Goal: Transaction & Acquisition: Download file/media

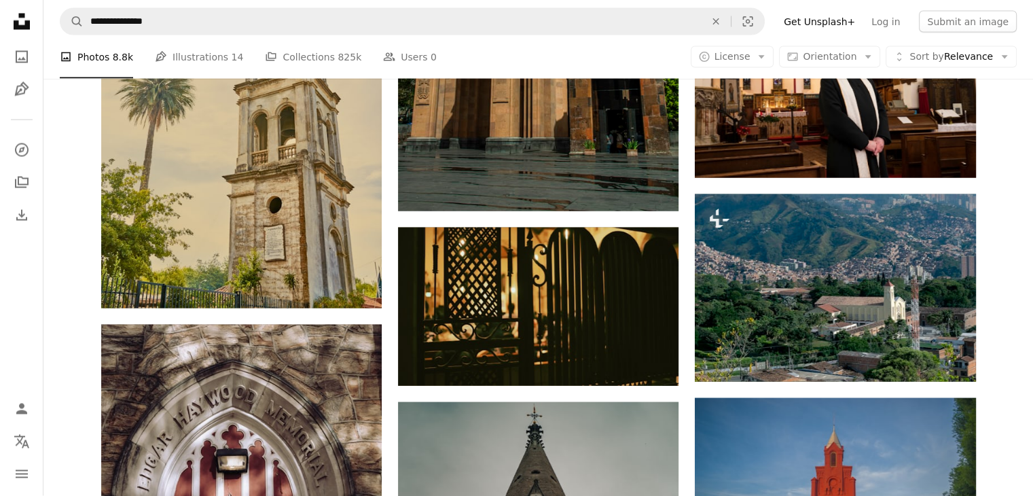
scroll to position [64585, 0]
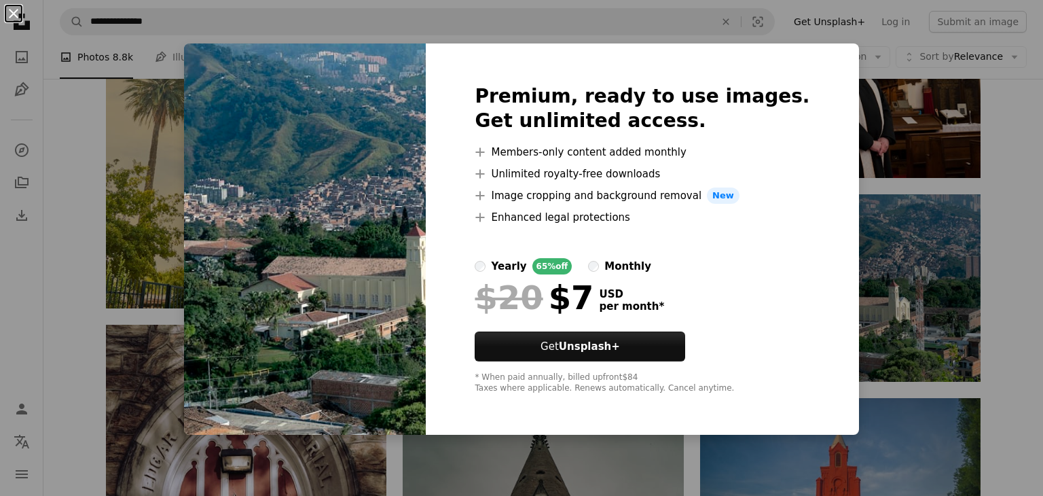
click at [14, 14] on button "An X shape" at bounding box center [13, 13] width 16 height 16
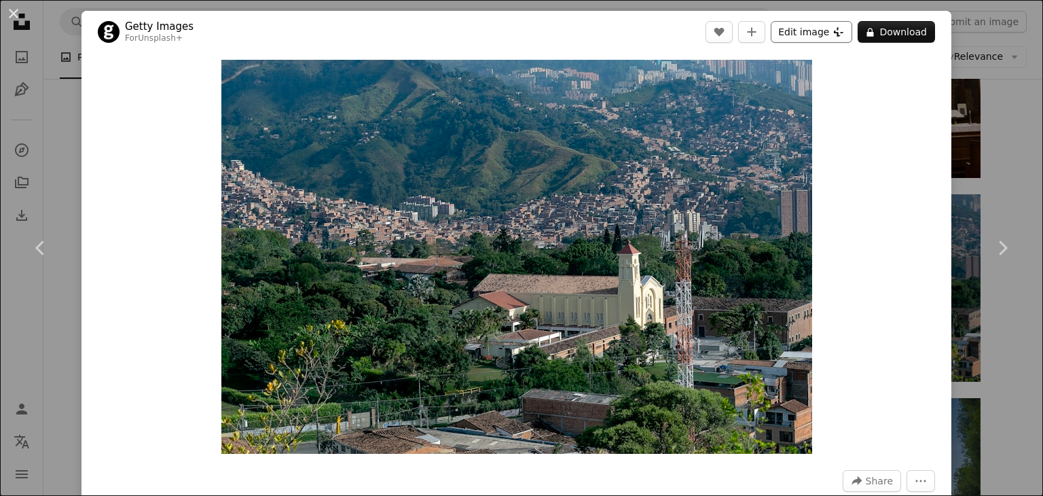
click at [800, 32] on button "Edit image Plus sign for Unsplash+" at bounding box center [811, 32] width 81 height 22
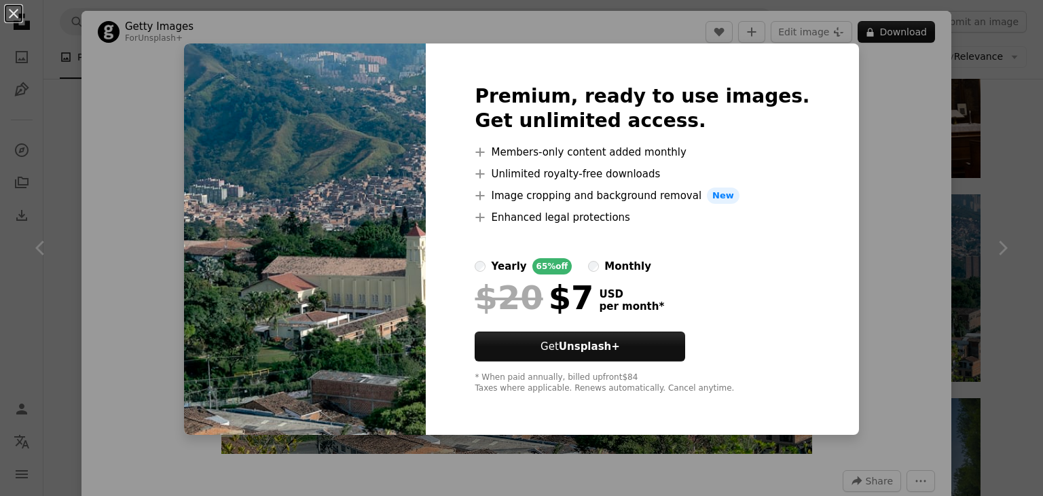
click at [898, 121] on div "An X shape Premium, ready to use images. Get unlimited access. A plus sign Memb…" at bounding box center [521, 248] width 1043 height 496
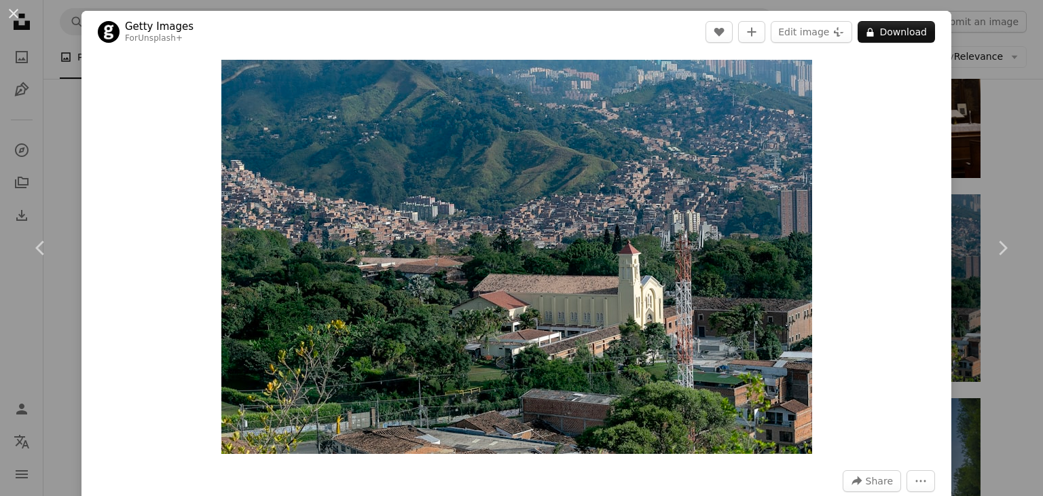
click at [898, 121] on div "Zoom in" at bounding box center [516, 256] width 870 height 407
click at [12, 15] on button "An X shape" at bounding box center [13, 13] width 16 height 16
click at [12, 15] on icon "Unsplash logo Unsplash Home" at bounding box center [21, 21] width 27 height 27
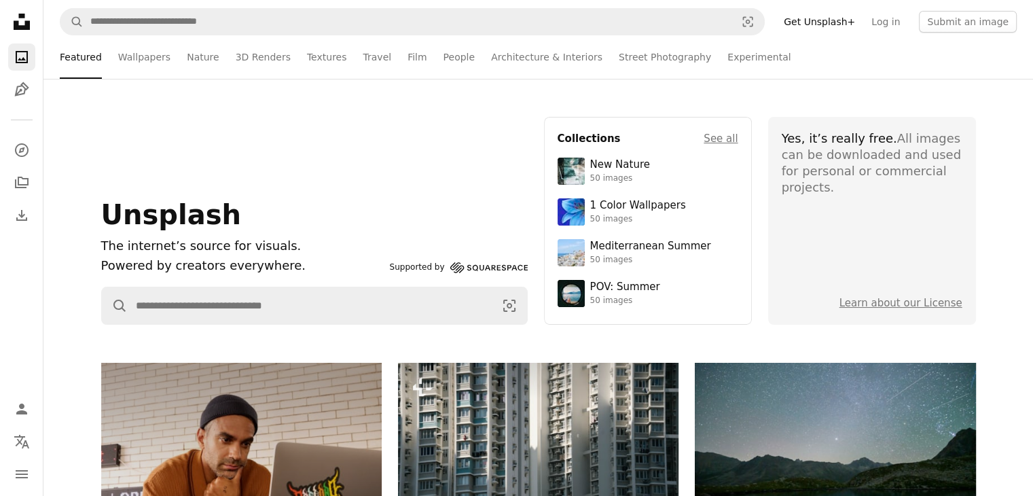
scroll to position [3985, 0]
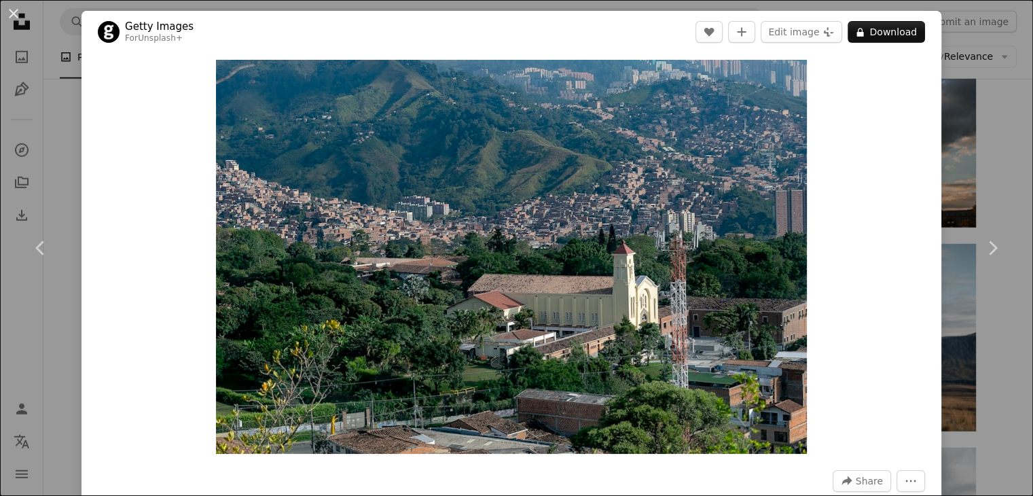
scroll to position [64585, 0]
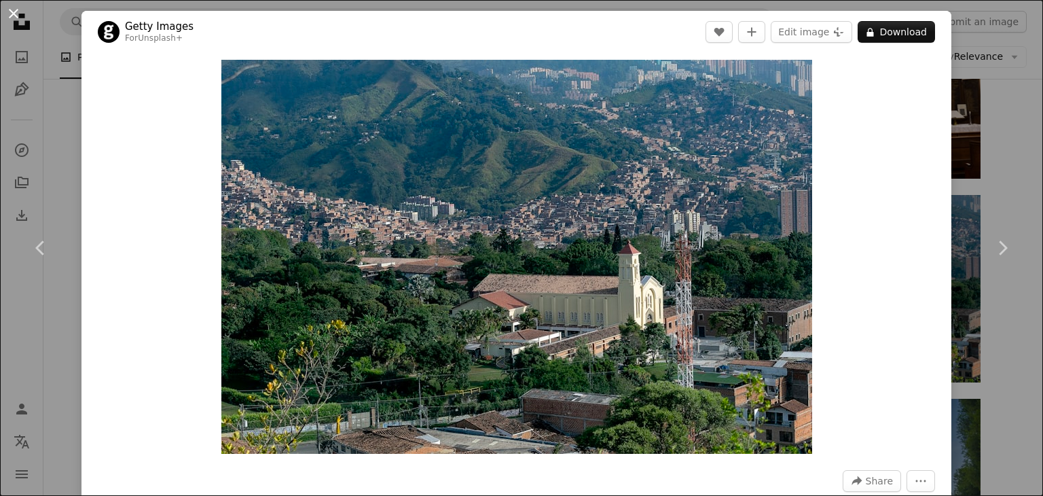
click at [10, 12] on button "An X shape" at bounding box center [13, 13] width 16 height 16
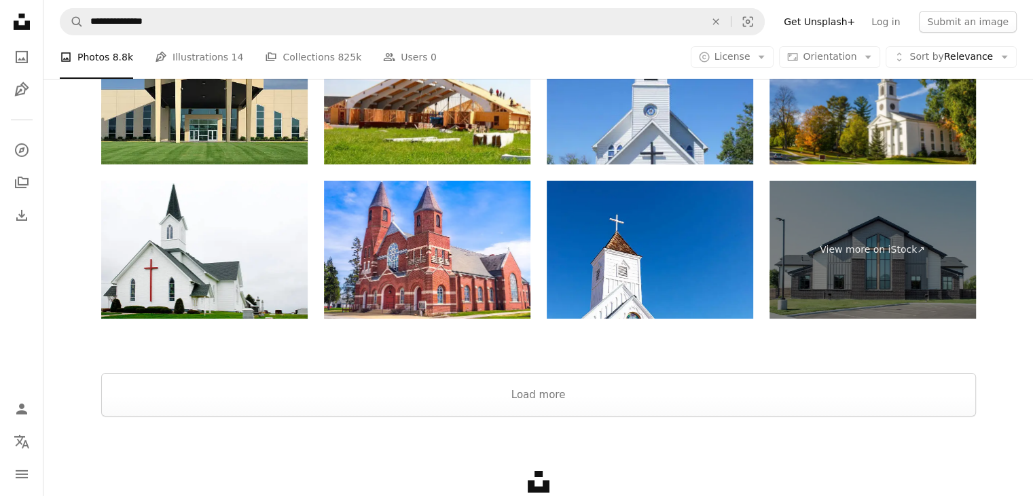
scroll to position [66771, 0]
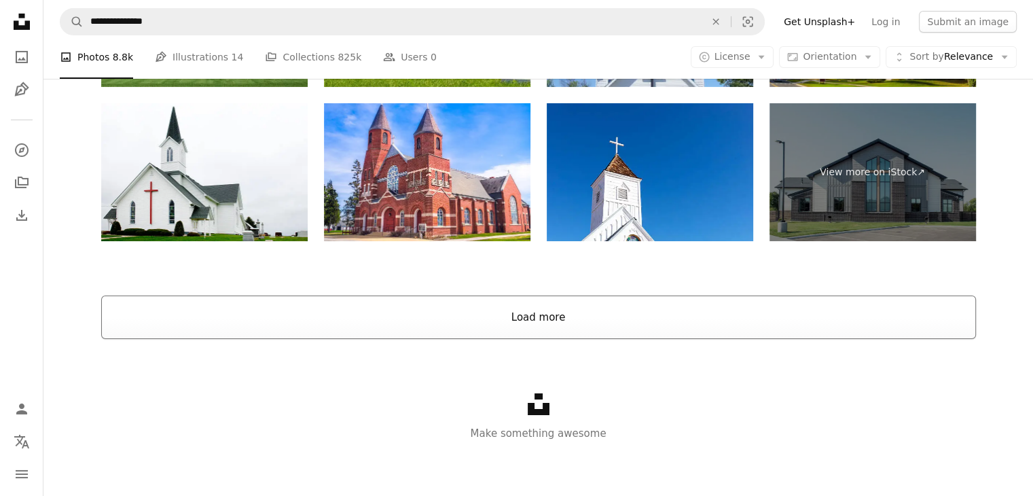
click at [530, 319] on button "Load more" at bounding box center [538, 316] width 875 height 43
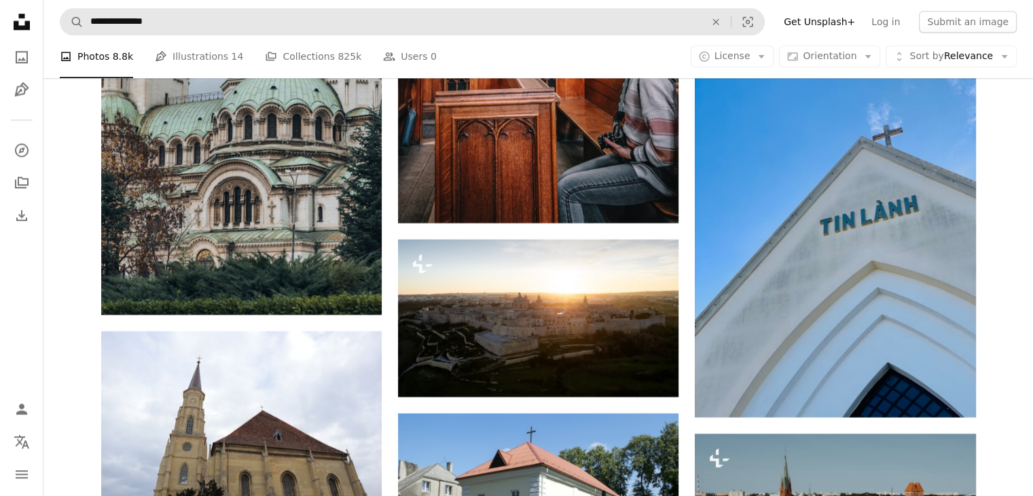
scroll to position [73878, 0]
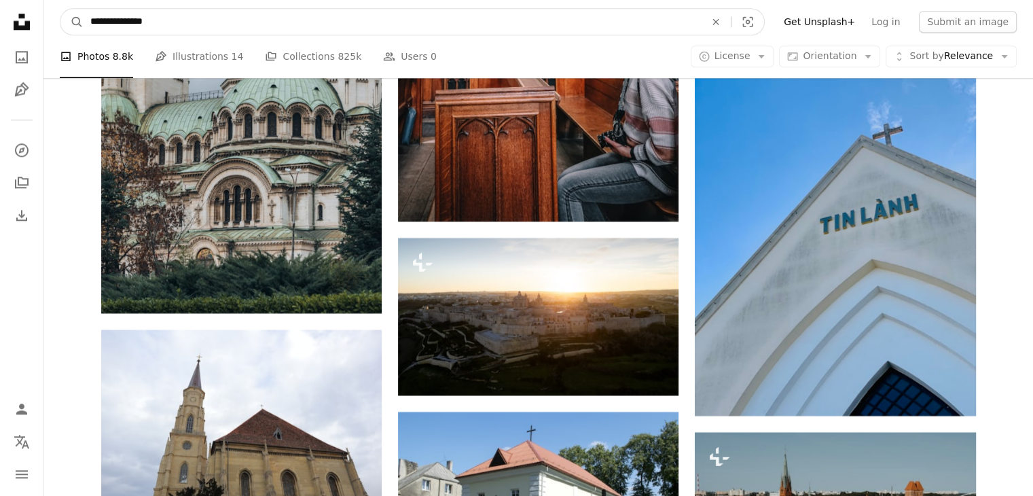
click at [166, 20] on input "**********" at bounding box center [392, 22] width 617 height 26
type input "**********"
click at [60, 9] on button "A magnifying glass" at bounding box center [71, 22] width 23 height 26
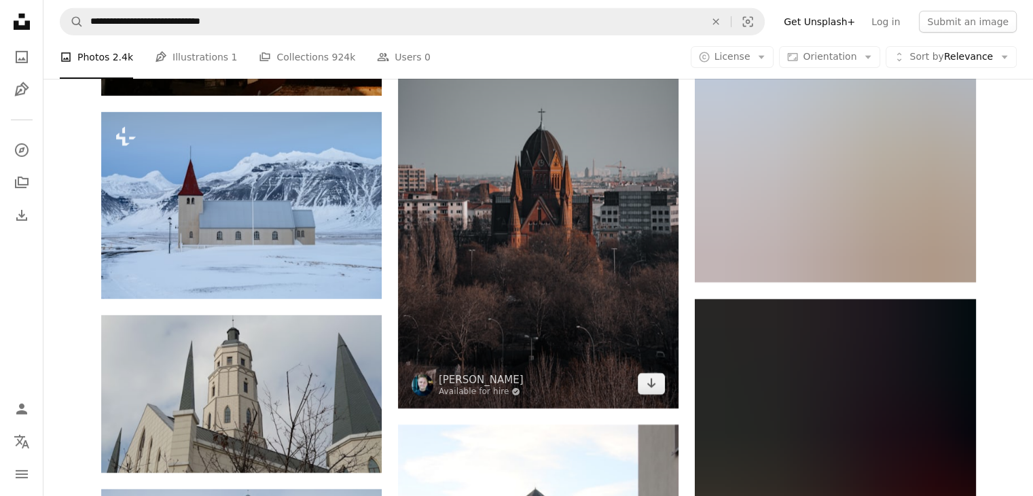
scroll to position [4504, 0]
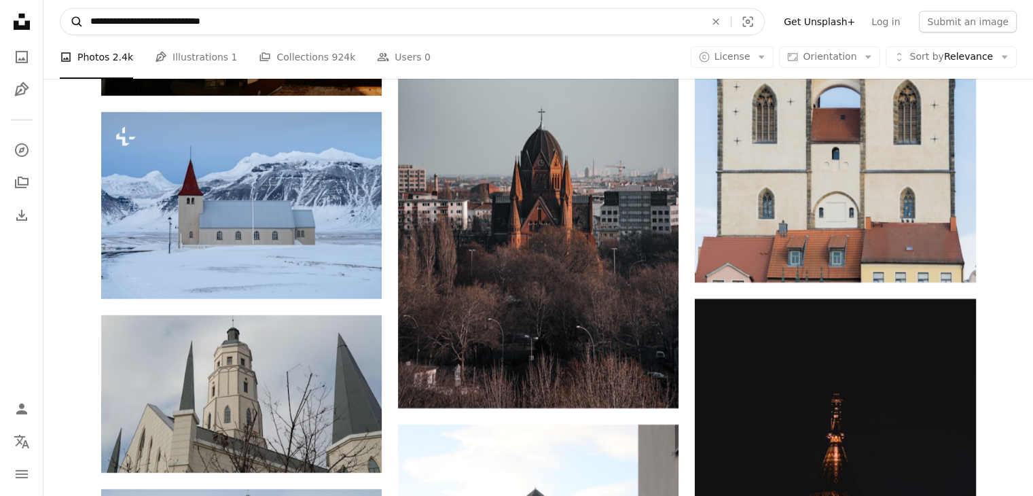
click at [78, 21] on icon "A magnifying glass" at bounding box center [71, 22] width 23 height 14
click at [76, 21] on icon "A magnifying glass" at bounding box center [71, 22] width 23 height 14
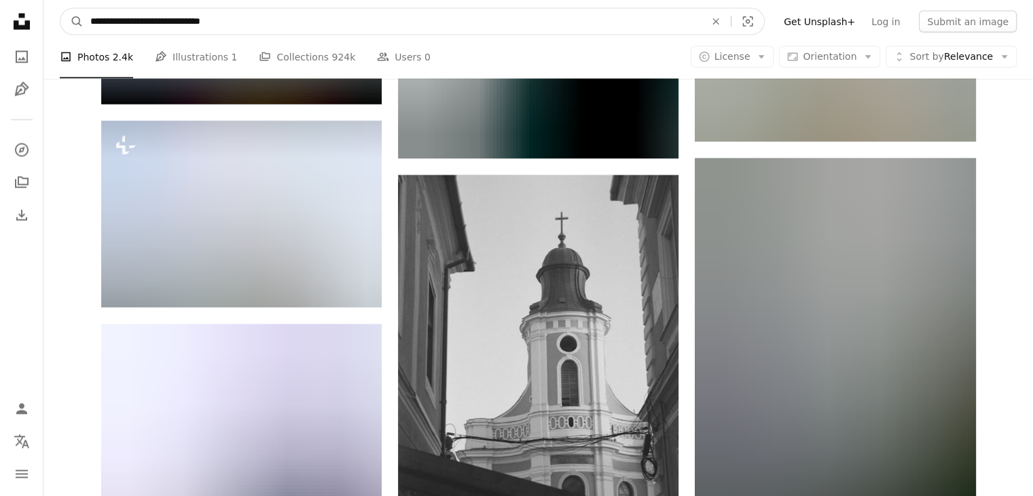
scroll to position [29100, 0]
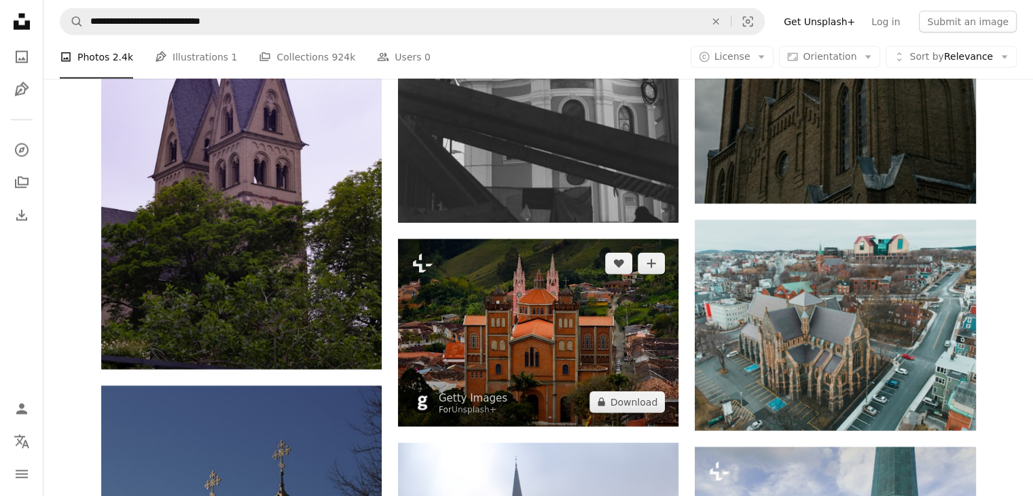
click at [566, 412] on img at bounding box center [538, 332] width 280 height 187
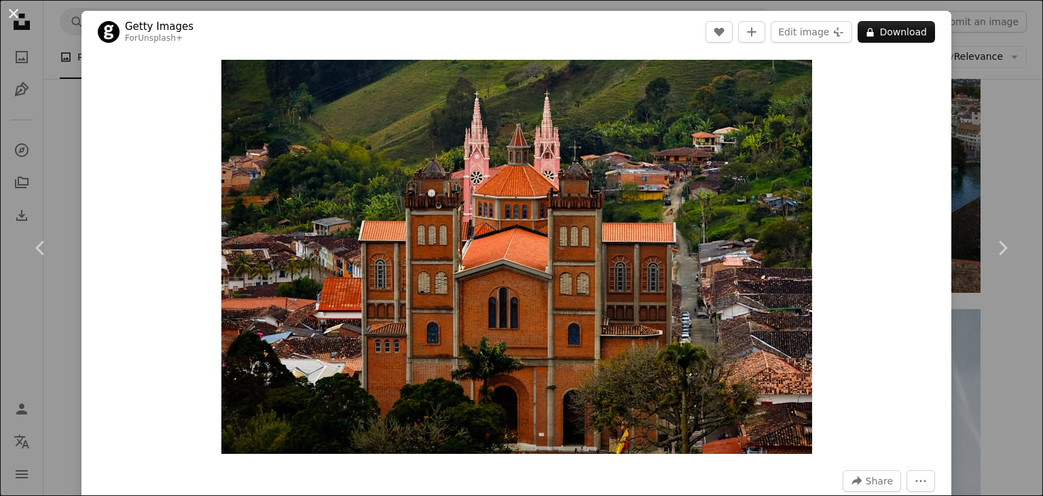
click at [16, 12] on button "An X shape" at bounding box center [13, 13] width 16 height 16
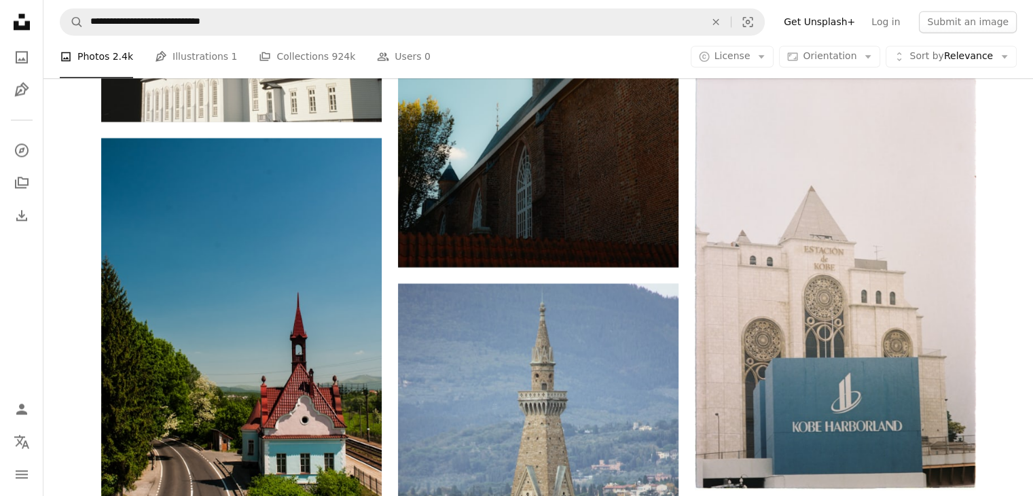
scroll to position [53715, 0]
